Goal: Task Accomplishment & Management: Manage account settings

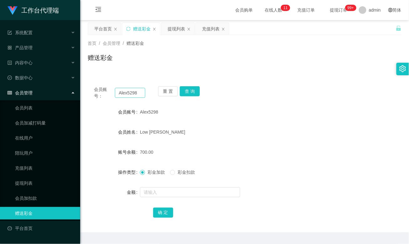
click at [131, 94] on input "Alex5298" at bounding box center [130, 93] width 30 height 10
click at [131, 93] on input "Alex5298" at bounding box center [130, 93] width 30 height 10
type input "80838356"
click at [186, 91] on button "查 询" at bounding box center [190, 91] width 20 height 10
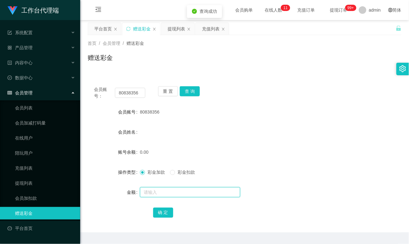
click at [152, 193] on input "text" at bounding box center [190, 192] width 100 height 10
type input "100"
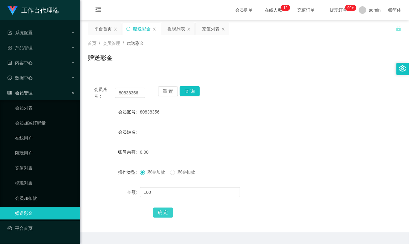
click at [161, 214] on button "确 定" at bounding box center [163, 212] width 20 height 10
drag, startPoint x: 258, startPoint y: 113, endPoint x: 163, endPoint y: 102, distance: 96.0
click at [258, 113] on div "80838356" at bounding box center [231, 112] width 183 height 13
click at [138, 93] on input "80838356" at bounding box center [130, 93] width 30 height 10
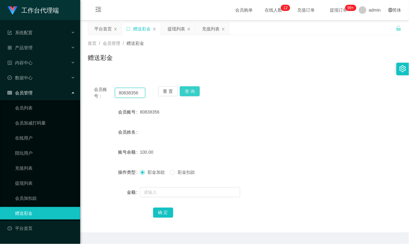
paste input "[PERSON_NAME]"
type input "[PERSON_NAME]"
click at [196, 90] on button "查 询" at bounding box center [190, 91] width 20 height 10
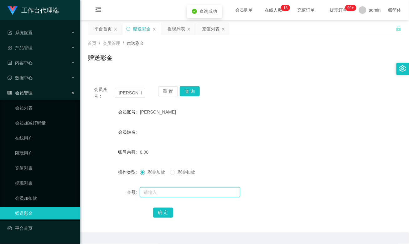
click at [160, 194] on input "text" at bounding box center [190, 192] width 100 height 10
type input "100"
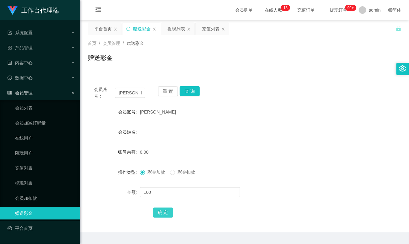
click at [161, 212] on button "确 定" at bounding box center [163, 212] width 20 height 10
click at [249, 118] on div "[PERSON_NAME]" at bounding box center [231, 112] width 183 height 13
click at [134, 92] on input "[PERSON_NAME]" at bounding box center [130, 93] width 30 height 10
paste input "98480997"
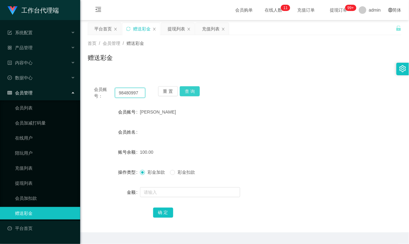
type input "98480997"
click at [189, 92] on button "查 询" at bounding box center [190, 91] width 20 height 10
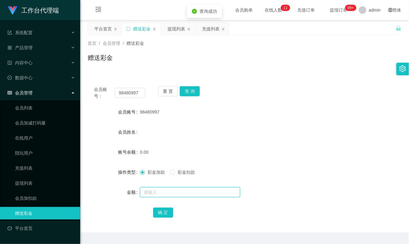
click at [152, 191] on input "text" at bounding box center [190, 192] width 100 height 10
type input "100"
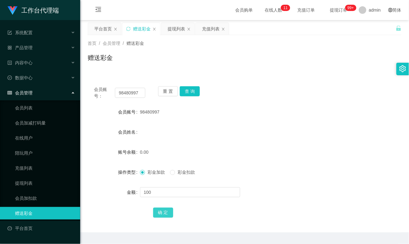
click at [159, 216] on button "确 定" at bounding box center [163, 212] width 20 height 10
click at [275, 120] on form "会员账号 98480997 会员姓名 账号余额 100.00 操作类型 彩金加款 彩金扣款 金额 确 定" at bounding box center [245, 162] width 314 height 113
click at [175, 28] on div "提现列表" at bounding box center [177, 29] width 18 height 12
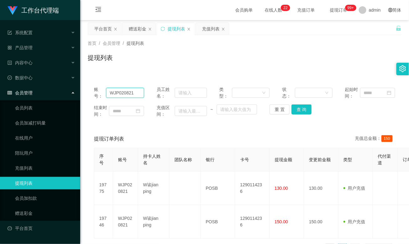
click at [122, 90] on input "WJP020821" at bounding box center [125, 93] width 38 height 10
paste input "80838356"
click at [305, 111] on button "查 询" at bounding box center [302, 109] width 20 height 10
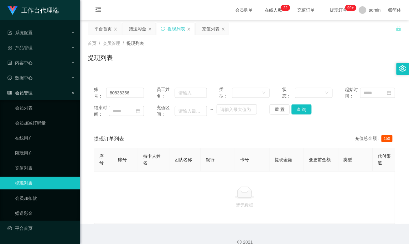
click at [201, 47] on div "首页 / 会员管理 / 提现列表 / 提现列表" at bounding box center [245, 53] width 314 height 27
click at [300, 110] on button "查 询" at bounding box center [302, 109] width 20 height 10
click at [232, 63] on div "提现列表" at bounding box center [245, 60] width 314 height 14
click at [186, 74] on div "账号： 80838356 员工姓名： 类型： 状态： 起始时间： 结束时间： 充值区间： ~ 重 置 查 询 提现订单列表 充值总金额： 150 序号 账号 …" at bounding box center [245, 147] width 314 height 151
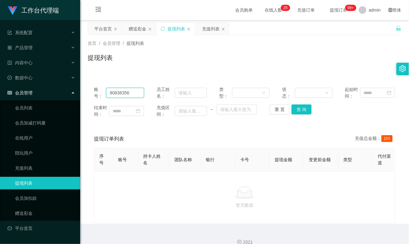
click at [122, 96] on input "80838356" at bounding box center [125, 93] width 38 height 10
paste input "[PERSON_NAME]"
click at [303, 106] on button "查 询" at bounding box center [302, 109] width 20 height 10
click at [174, 206] on div "暂无数据" at bounding box center [244, 197] width 291 height 22
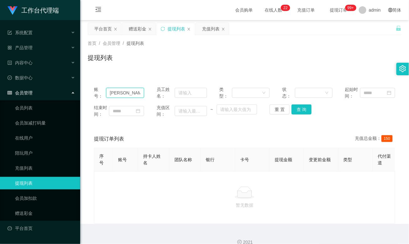
click at [129, 93] on input "[PERSON_NAME]" at bounding box center [125, 93] width 38 height 10
paste input "80838356"
click at [298, 108] on button "查 询" at bounding box center [302, 109] width 20 height 10
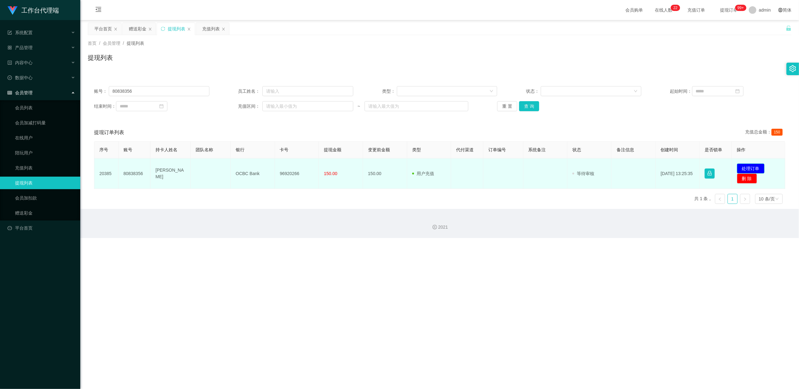
click at [409, 167] on button "处理订单" at bounding box center [751, 169] width 28 height 10
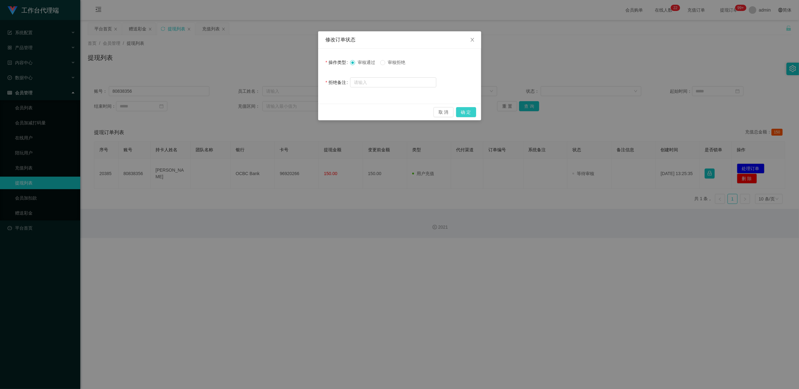
click at [409, 109] on button "确 定" at bounding box center [466, 112] width 20 height 10
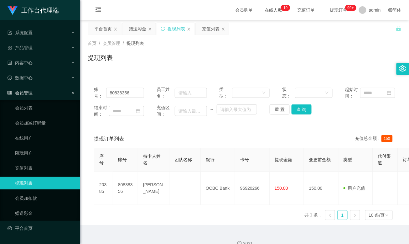
click at [281, 59] on div "提现列表" at bounding box center [245, 60] width 314 height 14
click at [272, 63] on div "提现列表" at bounding box center [245, 60] width 314 height 14
click at [252, 66] on div "提现列表" at bounding box center [245, 60] width 314 height 14
click at [216, 64] on div "提现列表" at bounding box center [245, 60] width 314 height 14
click at [315, 61] on div "提现列表" at bounding box center [245, 60] width 314 height 14
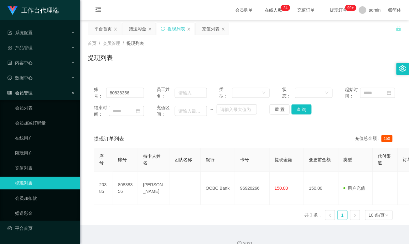
click at [164, 65] on div "提现列表" at bounding box center [245, 60] width 314 height 14
click at [121, 94] on input "80838356" at bounding box center [125, 93] width 38 height 10
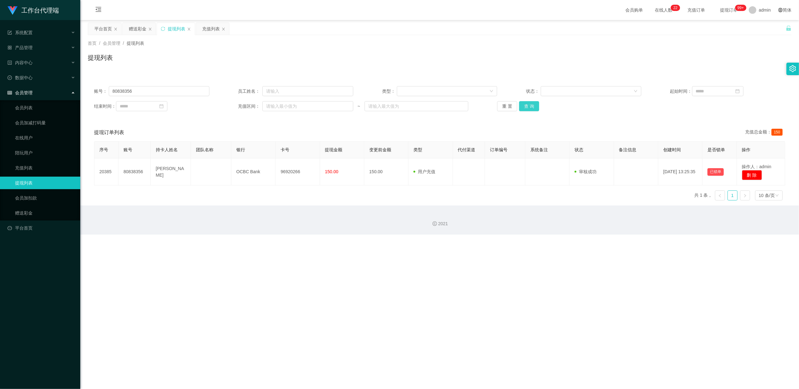
click at [409, 107] on button "查 询" at bounding box center [529, 106] width 20 height 10
click at [126, 95] on input "80838356" at bounding box center [159, 91] width 101 height 10
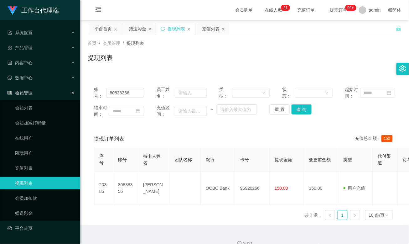
drag, startPoint x: 216, startPoint y: 64, endPoint x: 201, endPoint y: 64, distance: 15.4
click at [213, 64] on div "提现列表" at bounding box center [245, 60] width 314 height 14
click at [121, 90] on input "80838356" at bounding box center [125, 93] width 38 height 10
click at [122, 90] on input "80838356" at bounding box center [125, 93] width 38 height 10
paste input "98480997"
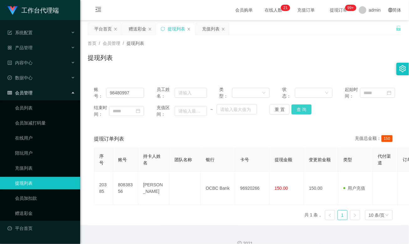
click at [302, 111] on button "查 询" at bounding box center [302, 109] width 20 height 10
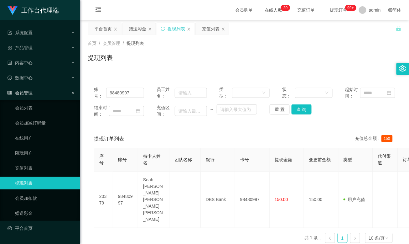
click at [167, 218] on div "序号 账号 持卡人姓名 团队名称 银行 卡号 提现金额 变更前金额 类型 代付渠道 订单编号 系统备注 状态 备注信息 创建时间 是否锁单 操作 20379 …" at bounding box center [245, 198] width 302 height 100
click at [124, 92] on input "98480997" at bounding box center [125, 93] width 38 height 10
paste input "[PERSON_NAME]"
type input "[PERSON_NAME]"
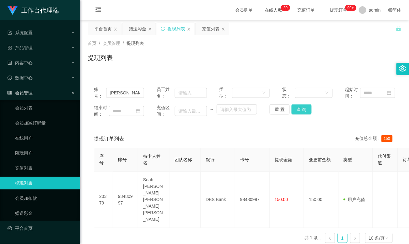
click at [297, 112] on button "查 询" at bounding box center [302, 109] width 20 height 10
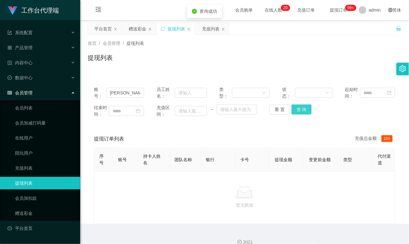
click at [297, 112] on button "查 询" at bounding box center [302, 109] width 20 height 10
click at [294, 110] on button "查 询" at bounding box center [302, 109] width 20 height 10
